Goal: Navigation & Orientation: Find specific page/section

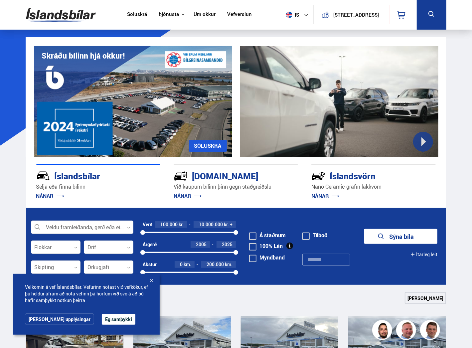
click at [198, 17] on link "Um okkur" at bounding box center [205, 14] width 22 height 7
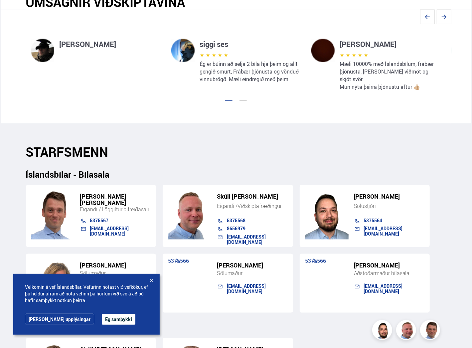
scroll to position [466, 0]
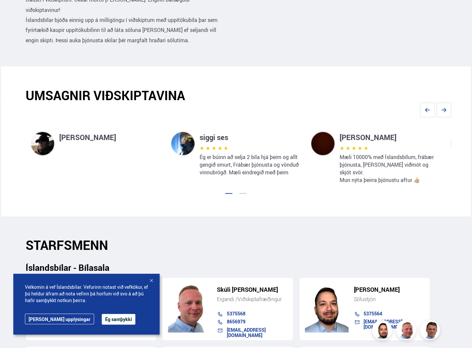
click at [102, 316] on button "Ég samþykki" at bounding box center [119, 319] width 34 height 11
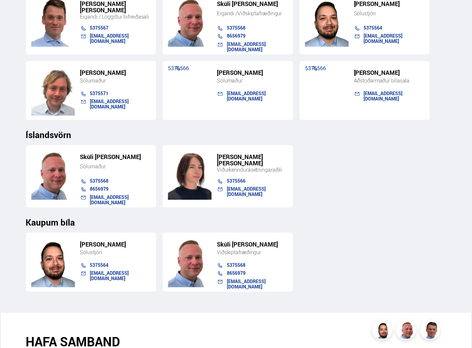
scroll to position [699, 0]
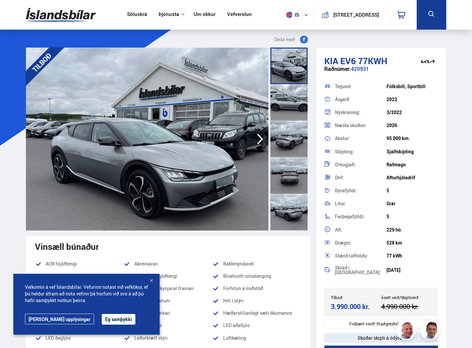
click at [153, 282] on div at bounding box center [151, 281] width 7 height 7
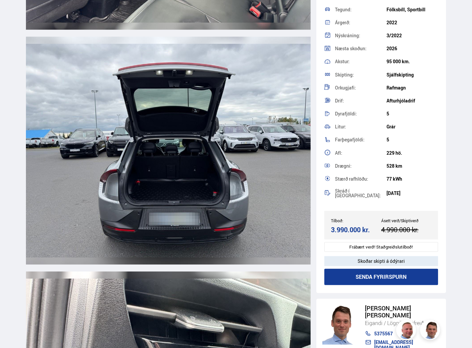
scroll to position [62, 0]
